Goal: Book appointment/travel/reservation

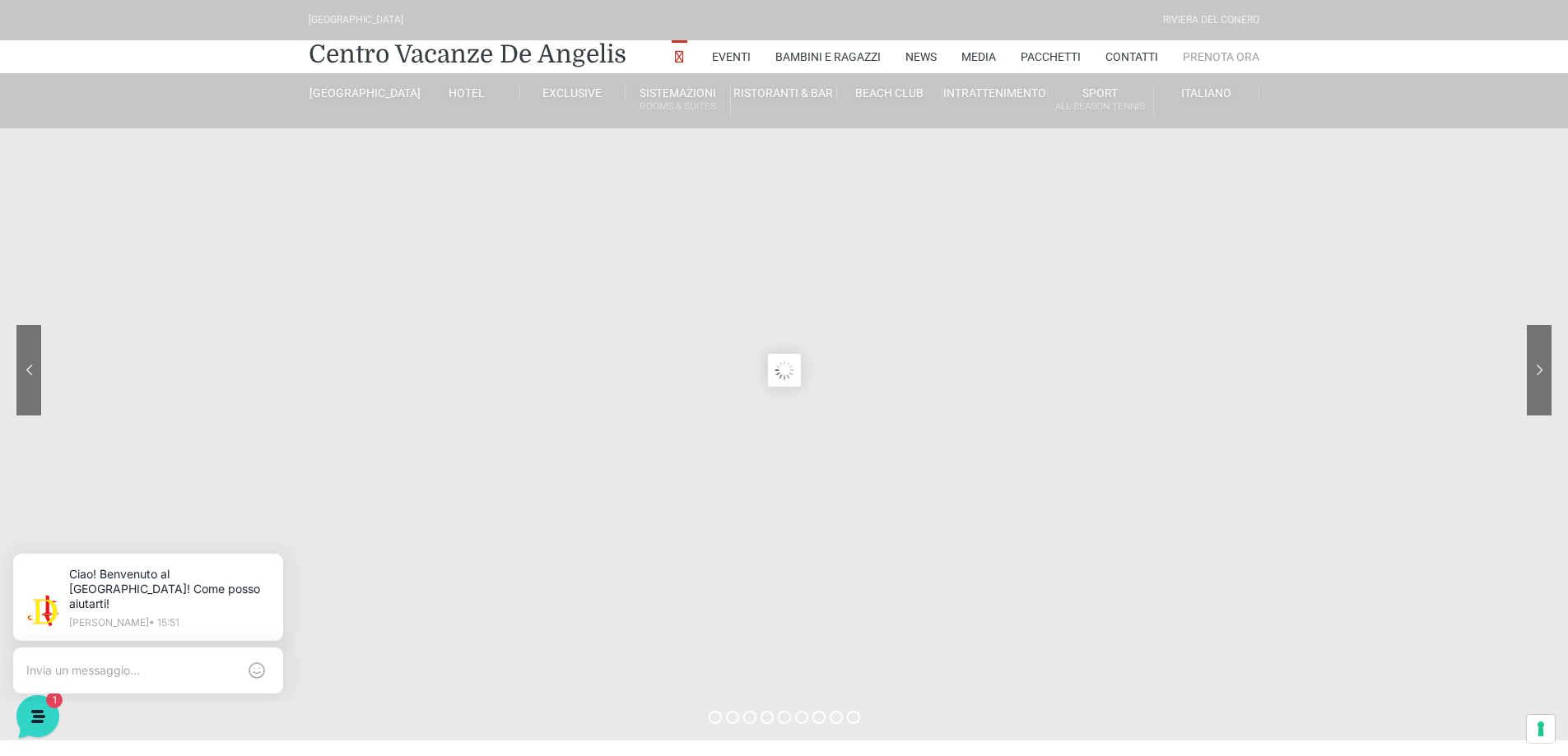
click at [1221, 61] on link "Prenota Ora" at bounding box center [1221, 56] width 77 height 33
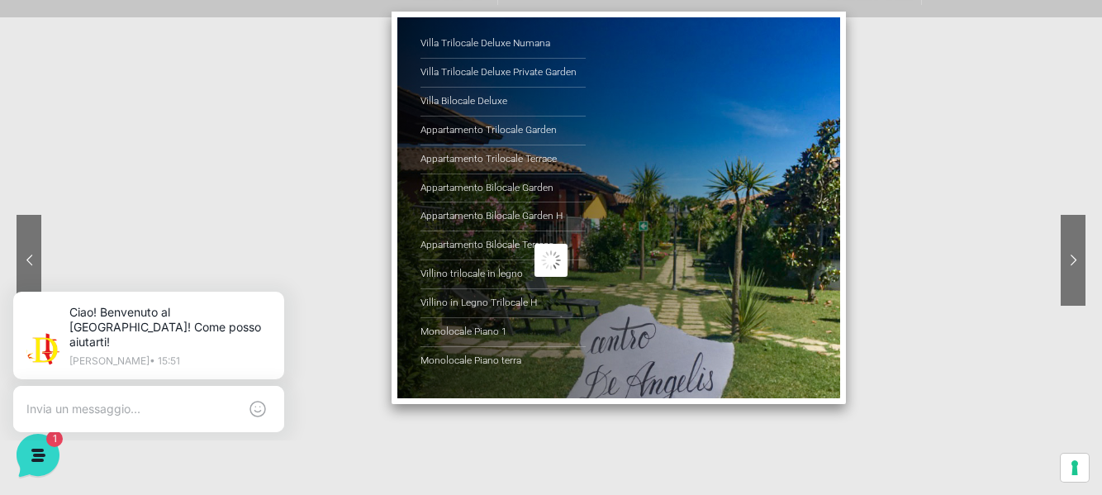
scroll to position [83, 0]
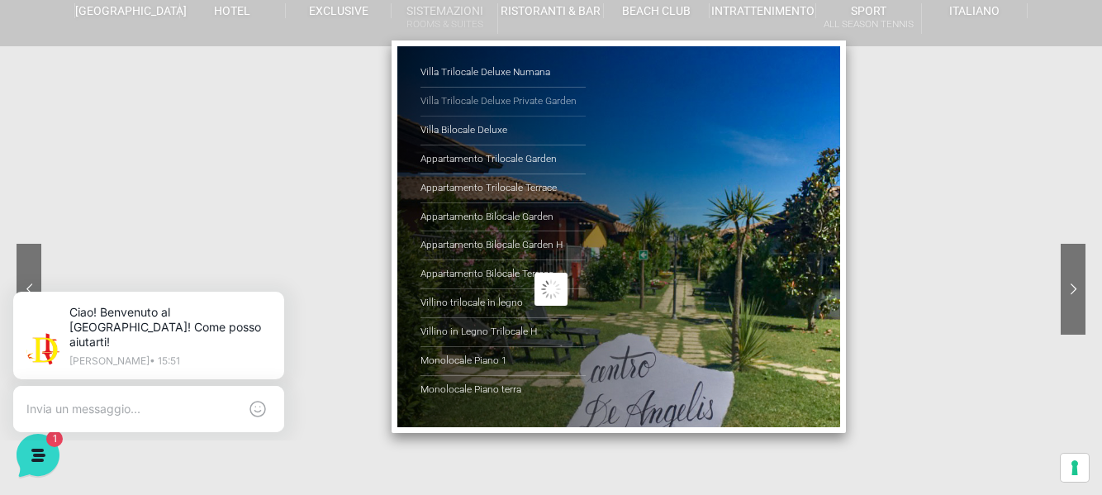
click at [469, 89] on link "Villa Trilocale Deluxe Private Garden" at bounding box center [503, 102] width 165 height 29
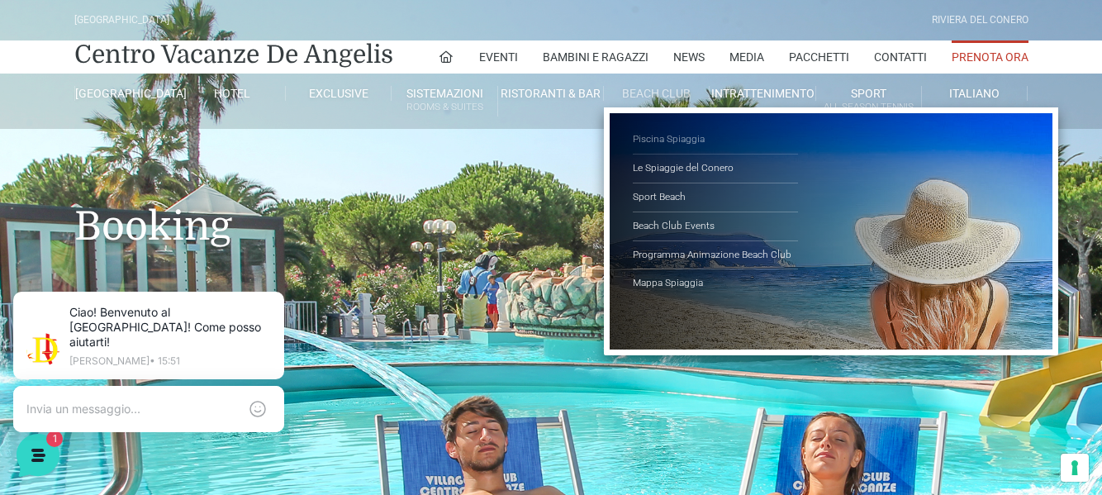
click at [650, 130] on link "Piscina Spiaggia" at bounding box center [715, 140] width 165 height 29
